Goal: Task Accomplishment & Management: Use online tool/utility

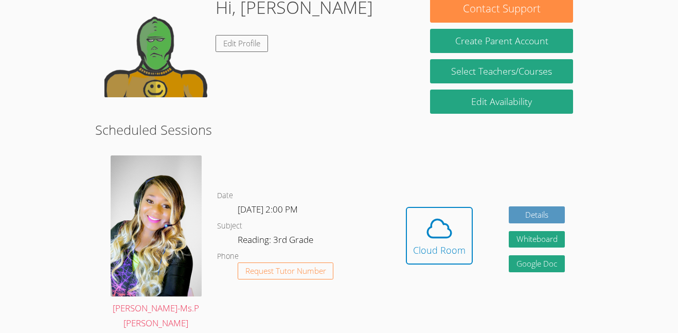
scroll to position [175, 0]
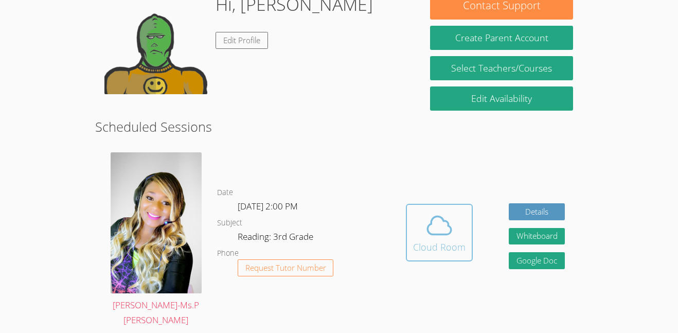
click at [436, 237] on icon at bounding box center [439, 225] width 29 height 29
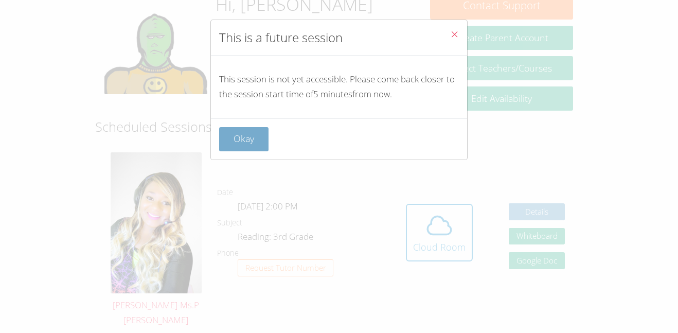
click at [242, 146] on button "Okay" at bounding box center [243, 139] width 49 height 24
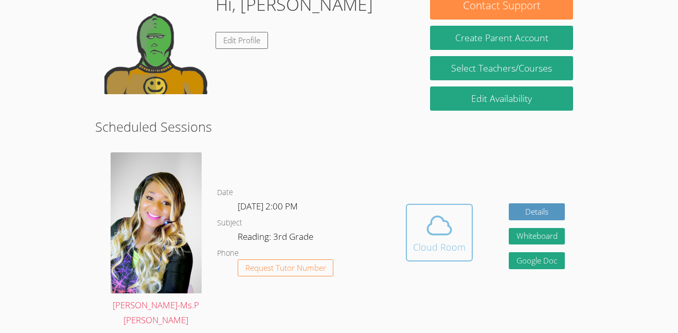
click at [429, 229] on icon at bounding box center [439, 225] width 29 height 29
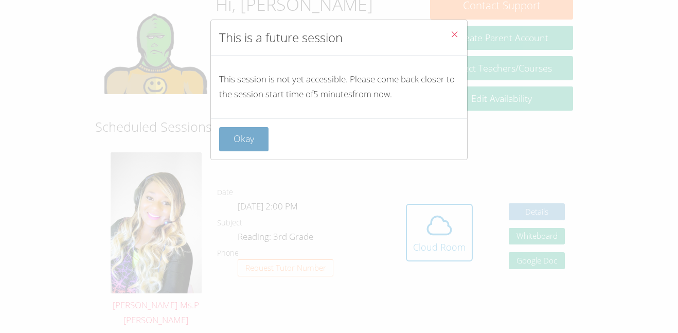
click at [238, 146] on button "Okay" at bounding box center [243, 139] width 49 height 24
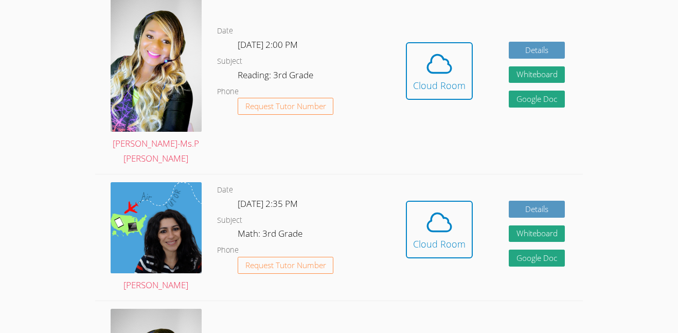
scroll to position [320, 0]
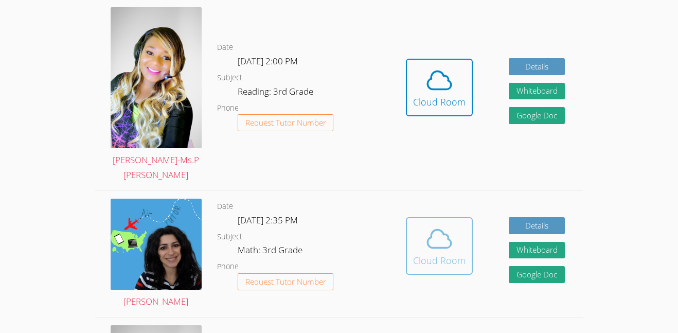
click at [425, 226] on icon at bounding box center [439, 238] width 29 height 29
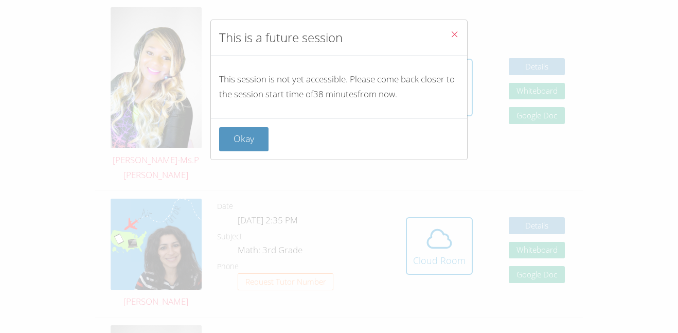
click at [452, 24] on button "Close" at bounding box center [454, 35] width 25 height 31
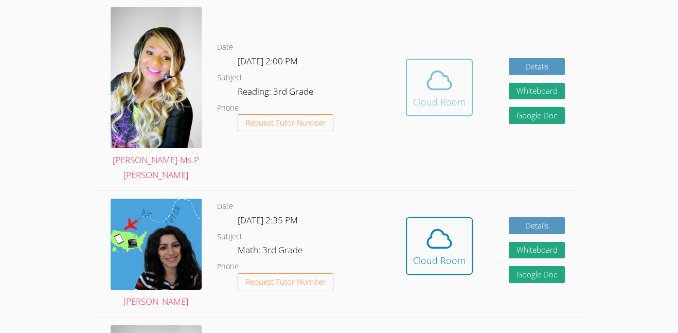
click at [422, 80] on span at bounding box center [439, 80] width 52 height 29
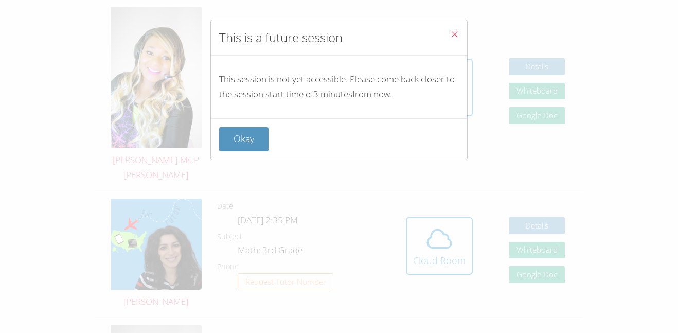
click at [462, 24] on button "Close" at bounding box center [454, 35] width 25 height 31
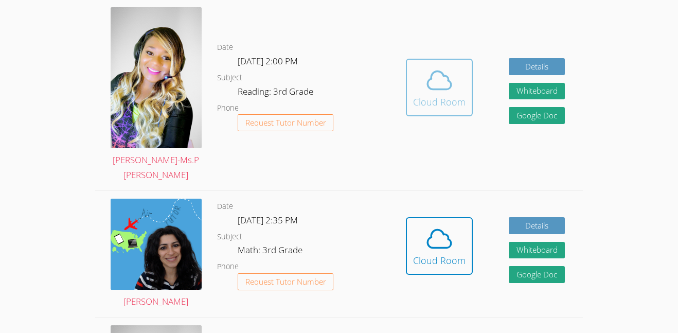
click at [455, 79] on span at bounding box center [439, 80] width 52 height 29
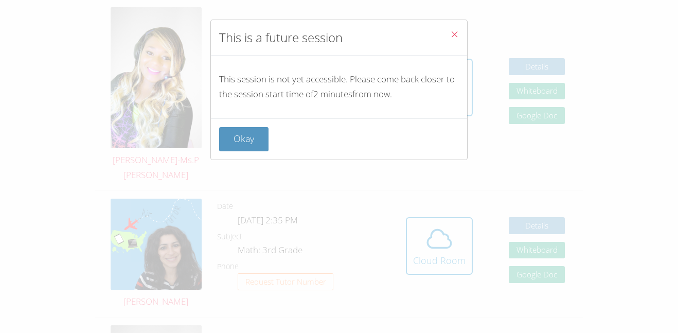
click at [453, 35] on icon "Close" at bounding box center [454, 34] width 9 height 9
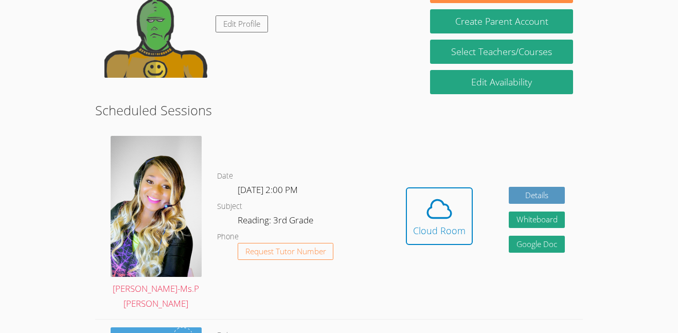
scroll to position [194, 0]
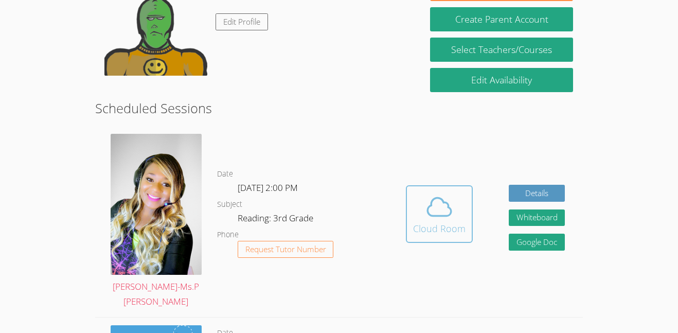
click at [434, 201] on icon at bounding box center [439, 206] width 29 height 29
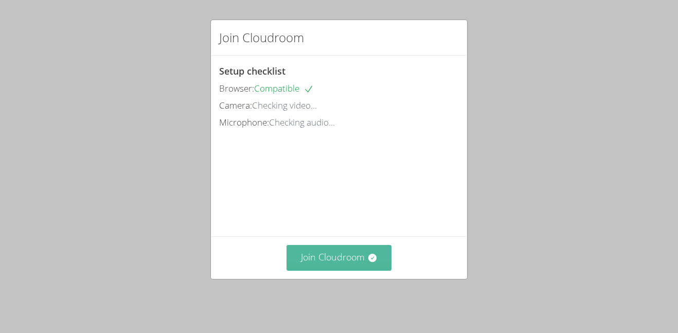
click at [357, 255] on button "Join Cloudroom" at bounding box center [338, 257] width 105 height 25
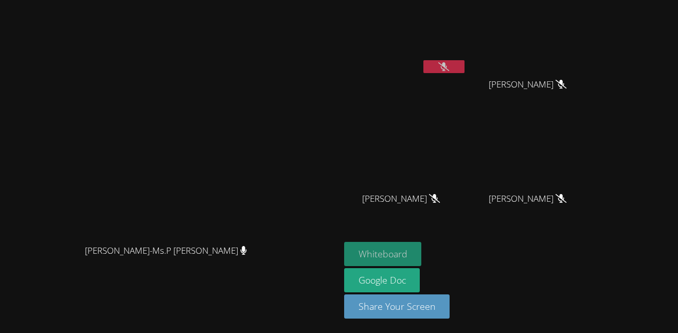
click at [422, 251] on button "Whiteboard" at bounding box center [383, 254] width 78 height 24
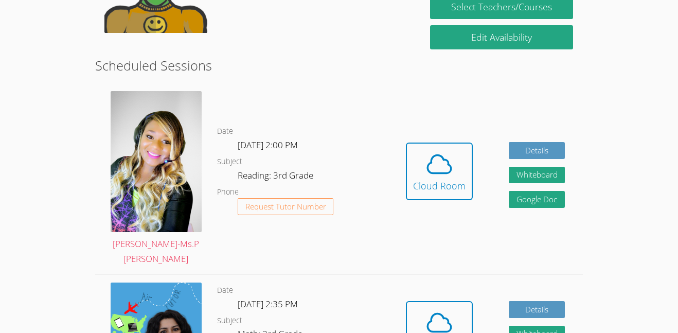
scroll to position [238, 0]
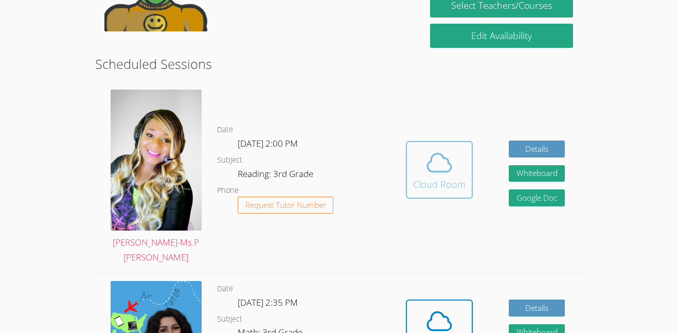
click at [446, 163] on icon at bounding box center [439, 162] width 29 height 29
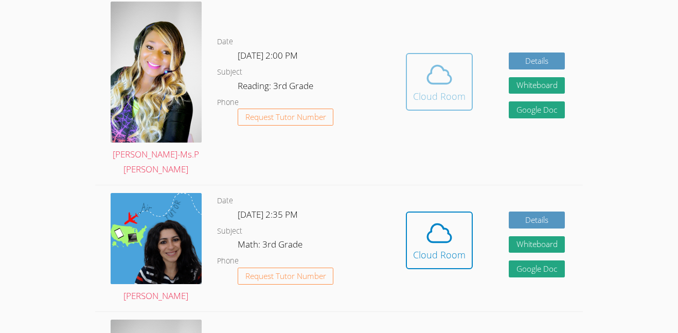
scroll to position [327, 0]
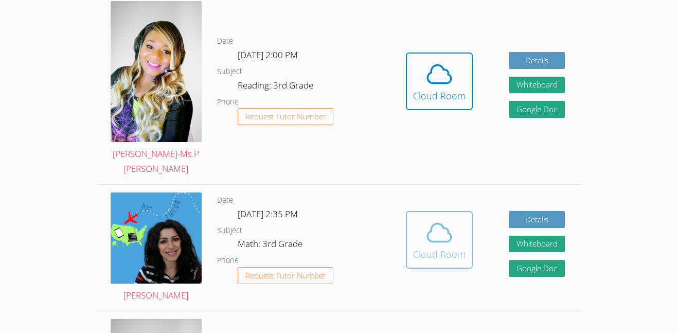
click at [433, 228] on icon at bounding box center [439, 232] width 29 height 29
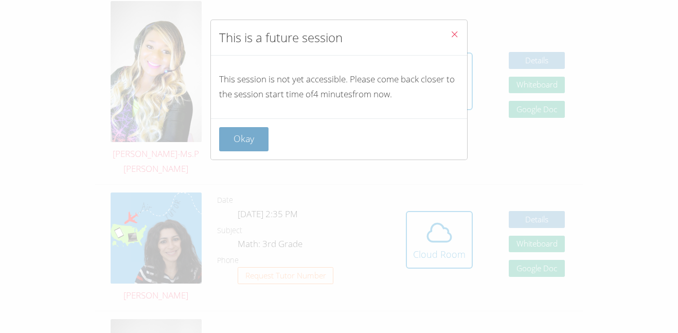
click at [242, 150] on button "Okay" at bounding box center [243, 139] width 49 height 24
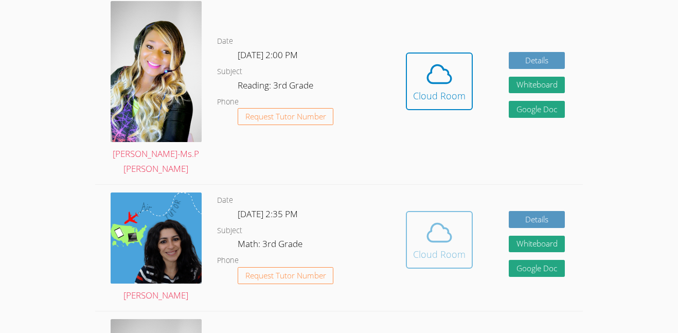
click at [413, 233] on span at bounding box center [439, 232] width 52 height 29
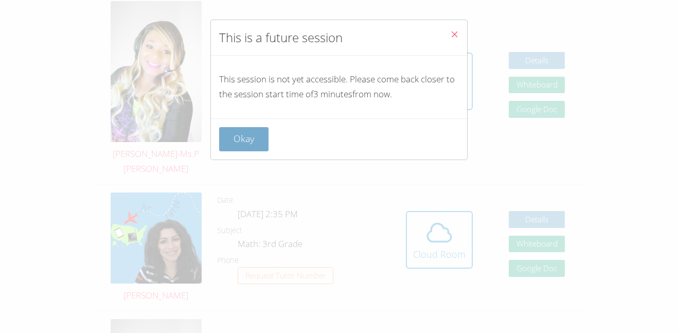
click at [233, 143] on button "Okay" at bounding box center [243, 139] width 49 height 24
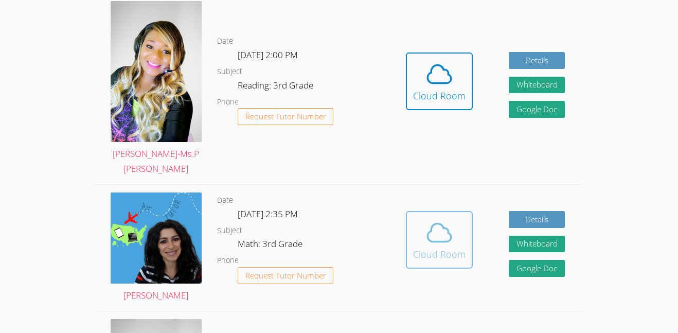
click at [440, 246] on icon at bounding box center [439, 232] width 29 height 29
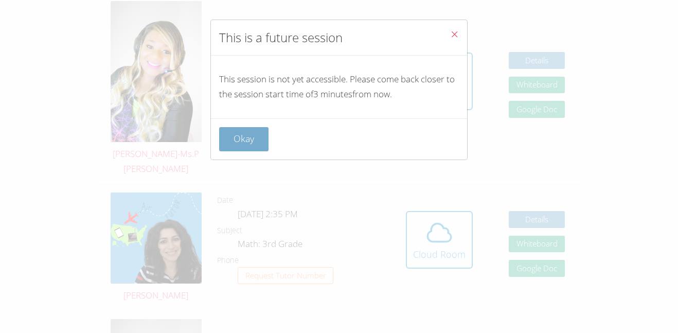
click at [255, 147] on button "Okay" at bounding box center [243, 139] width 49 height 24
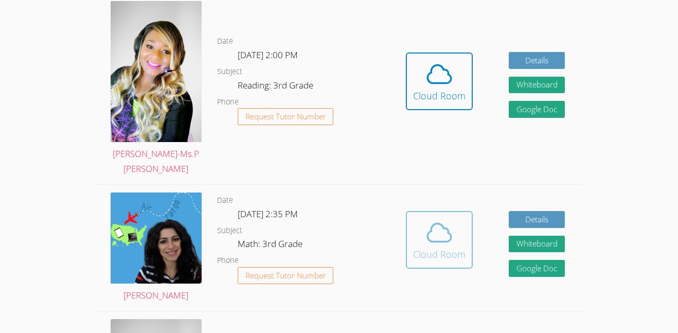
click at [450, 243] on icon at bounding box center [439, 232] width 29 height 29
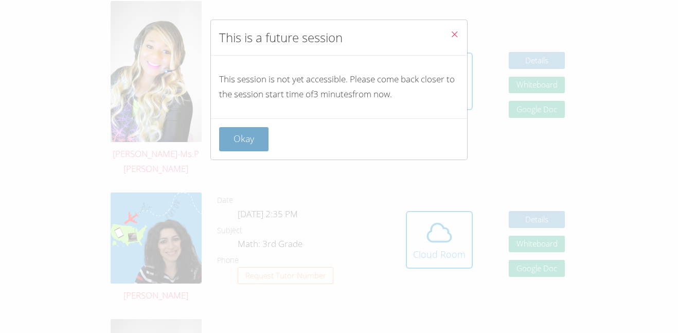
click at [262, 148] on button "Okay" at bounding box center [243, 139] width 49 height 24
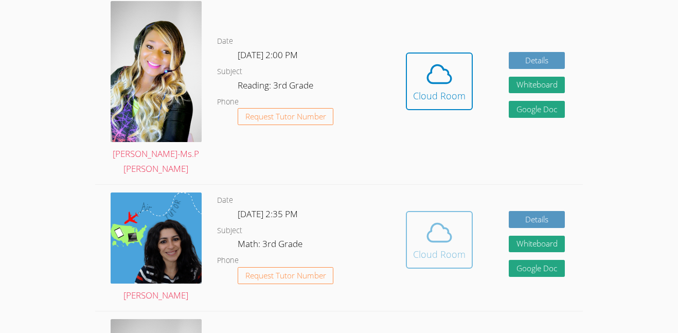
click at [444, 236] on icon at bounding box center [439, 232] width 29 height 29
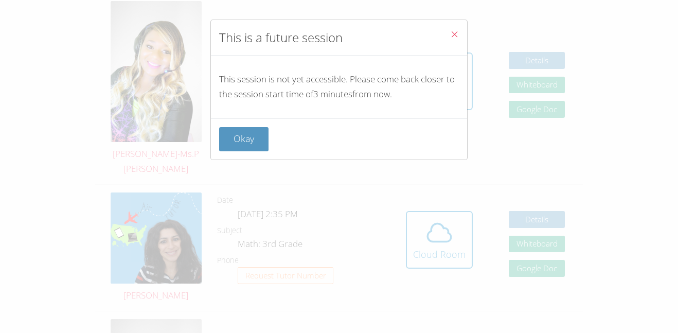
click at [217, 115] on div "This session is not yet accessible. Please come back closer to the session star…" at bounding box center [339, 87] width 256 height 63
click at [250, 148] on button "Okay" at bounding box center [243, 139] width 49 height 24
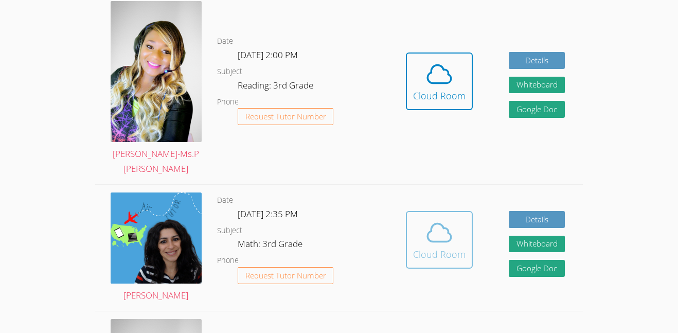
click at [411, 253] on button "Cloud Room" at bounding box center [439, 240] width 67 height 58
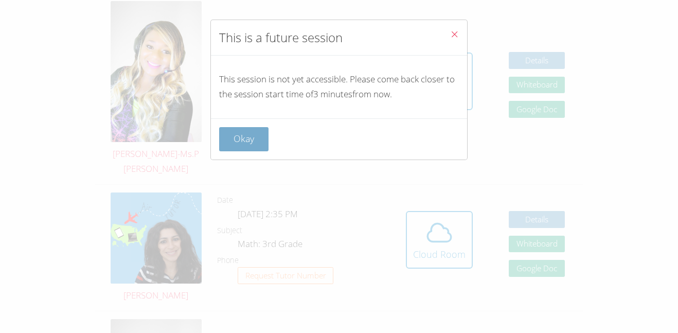
click at [248, 145] on button "Okay" at bounding box center [243, 139] width 49 height 24
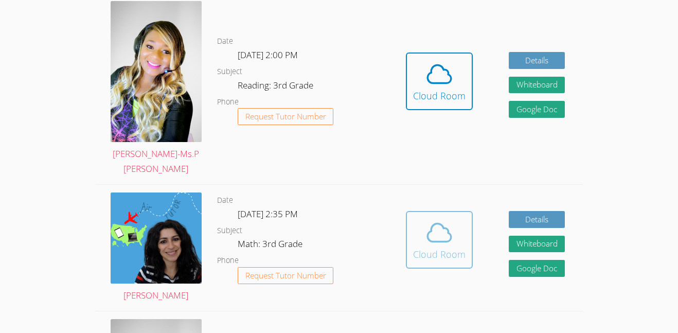
click at [442, 247] on div "Cloud Room" at bounding box center [439, 254] width 52 height 14
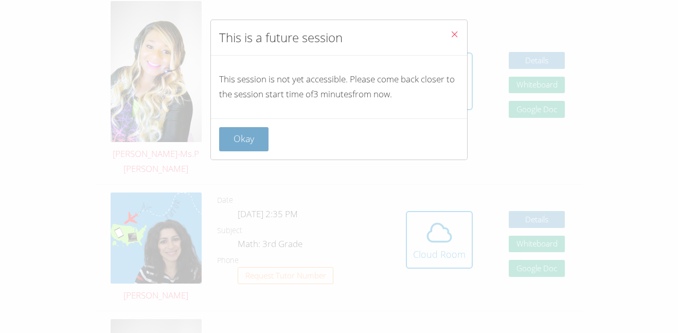
click at [235, 139] on button "Okay" at bounding box center [243, 139] width 49 height 24
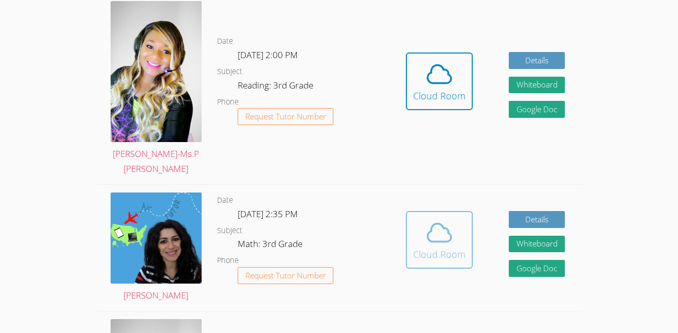
click at [453, 253] on div "Cloud Room" at bounding box center [439, 254] width 52 height 14
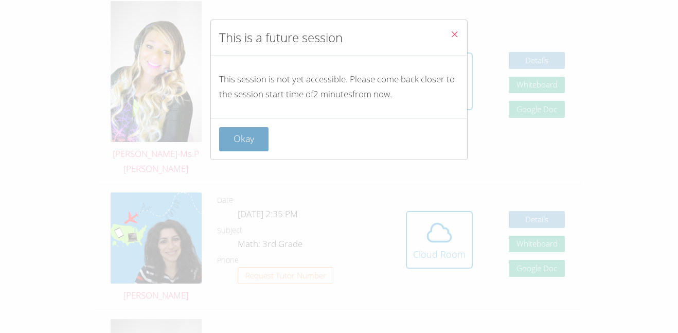
click at [243, 143] on button "Okay" at bounding box center [243, 139] width 49 height 24
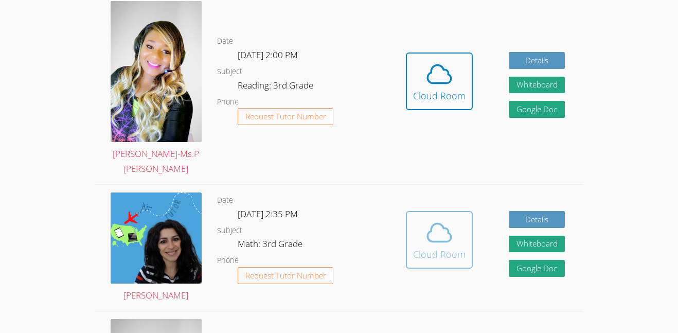
click at [443, 246] on icon at bounding box center [439, 232] width 29 height 29
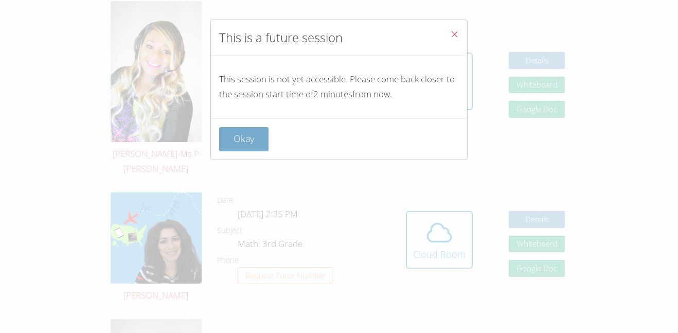
click at [230, 142] on button "Okay" at bounding box center [243, 139] width 49 height 24
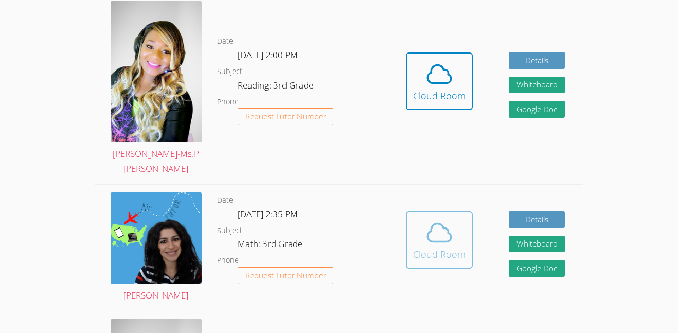
click at [438, 246] on icon at bounding box center [439, 232] width 29 height 29
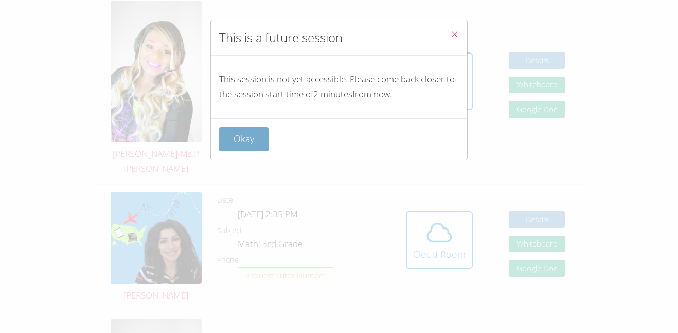
click at [223, 146] on button "Okay" at bounding box center [243, 139] width 49 height 24
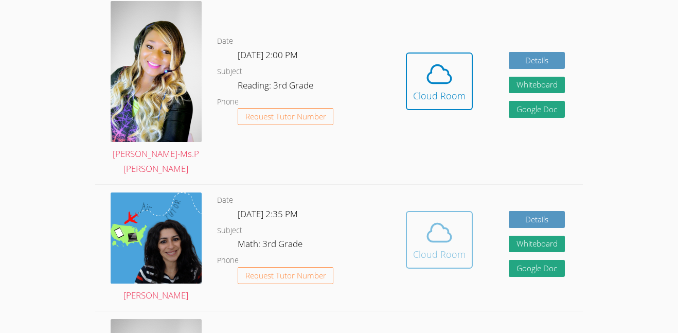
click at [433, 239] on icon at bounding box center [439, 232] width 29 height 29
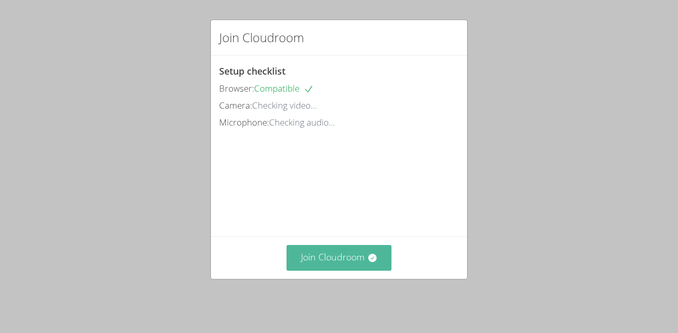
click at [363, 254] on button "Join Cloudroom" at bounding box center [338, 257] width 105 height 25
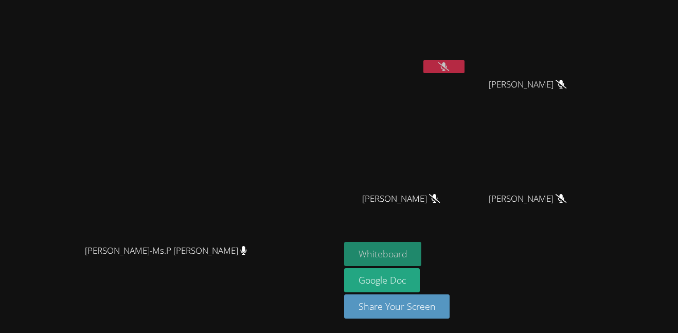
click at [422, 253] on button "Whiteboard" at bounding box center [383, 254] width 78 height 24
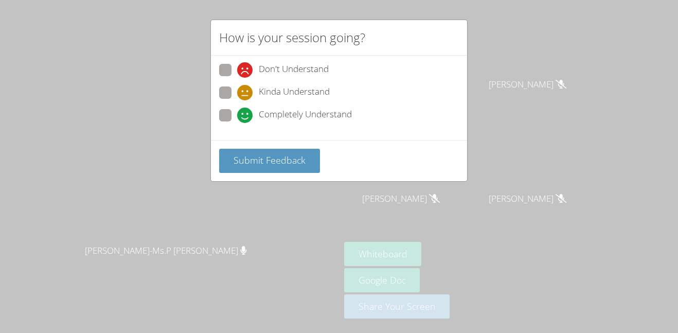
click at [322, 113] on span "Completely Understand" at bounding box center [305, 114] width 93 height 15
click at [246, 113] on input "Completely Understand" at bounding box center [241, 113] width 9 height 9
radio input "true"
click at [308, 99] on span "Kinda Understand" at bounding box center [294, 92] width 71 height 15
click at [246, 95] on input "Kinda Understand" at bounding box center [241, 90] width 9 height 9
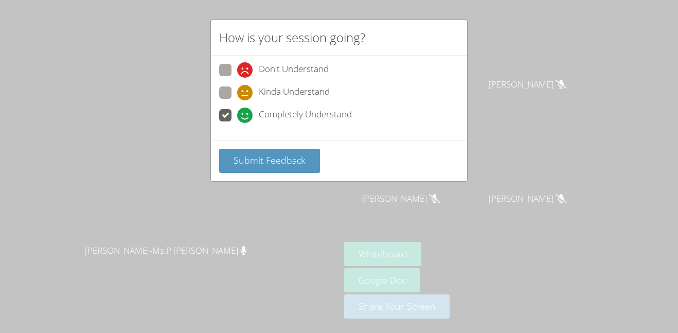
radio input "true"
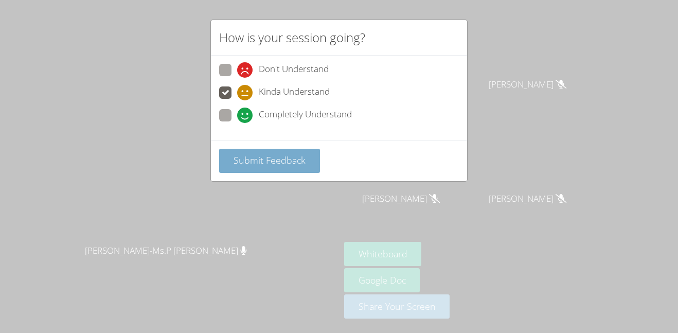
click at [280, 167] on button "Submit Feedback" at bounding box center [269, 161] width 101 height 24
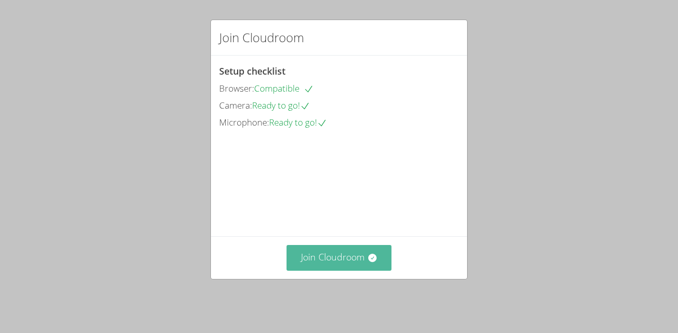
click at [339, 262] on button "Join Cloudroom" at bounding box center [338, 257] width 105 height 25
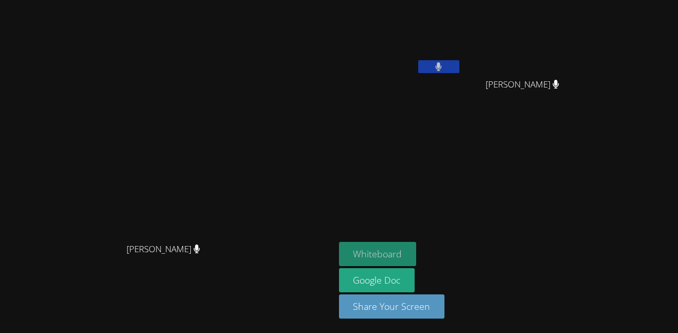
click at [417, 249] on button "Whiteboard" at bounding box center [378, 254] width 78 height 24
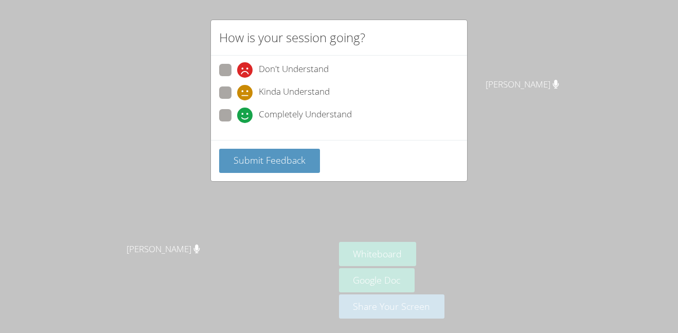
click at [304, 95] on span "Kinda Understand" at bounding box center [294, 92] width 71 height 15
click at [246, 95] on input "Kinda Understand" at bounding box center [241, 90] width 9 height 9
radio input "true"
click at [284, 159] on span "Submit Feedback" at bounding box center [269, 160] width 72 height 12
